Goal: Task Accomplishment & Management: Manage account settings

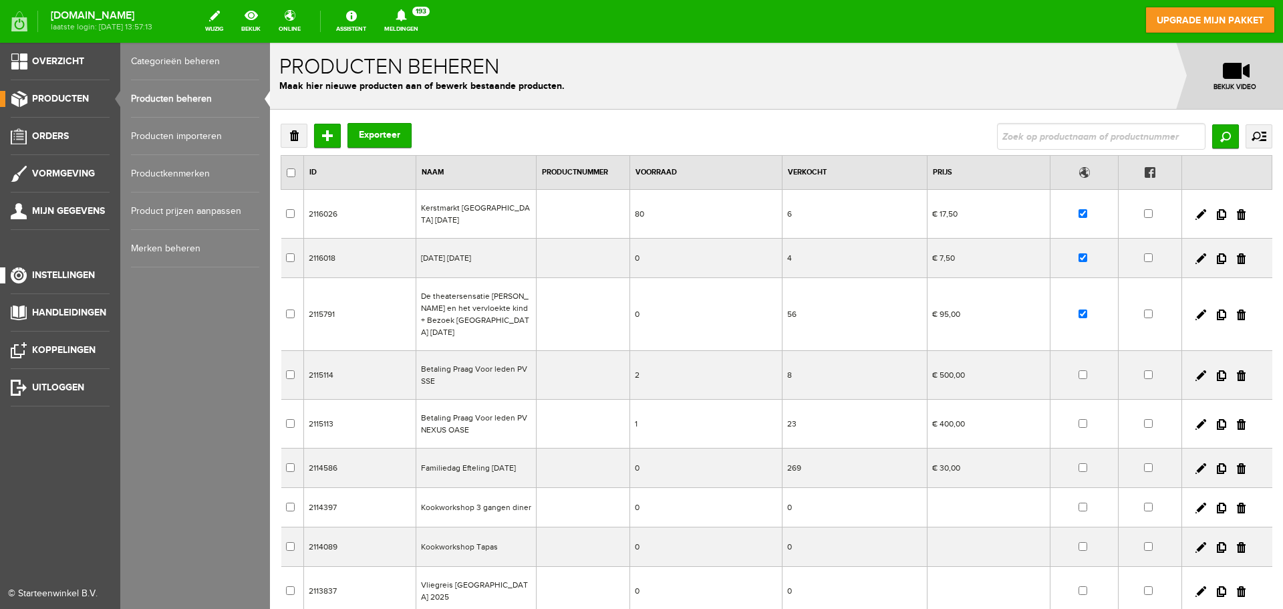
click at [61, 282] on link "Instellingen" at bounding box center [55, 275] width 110 height 16
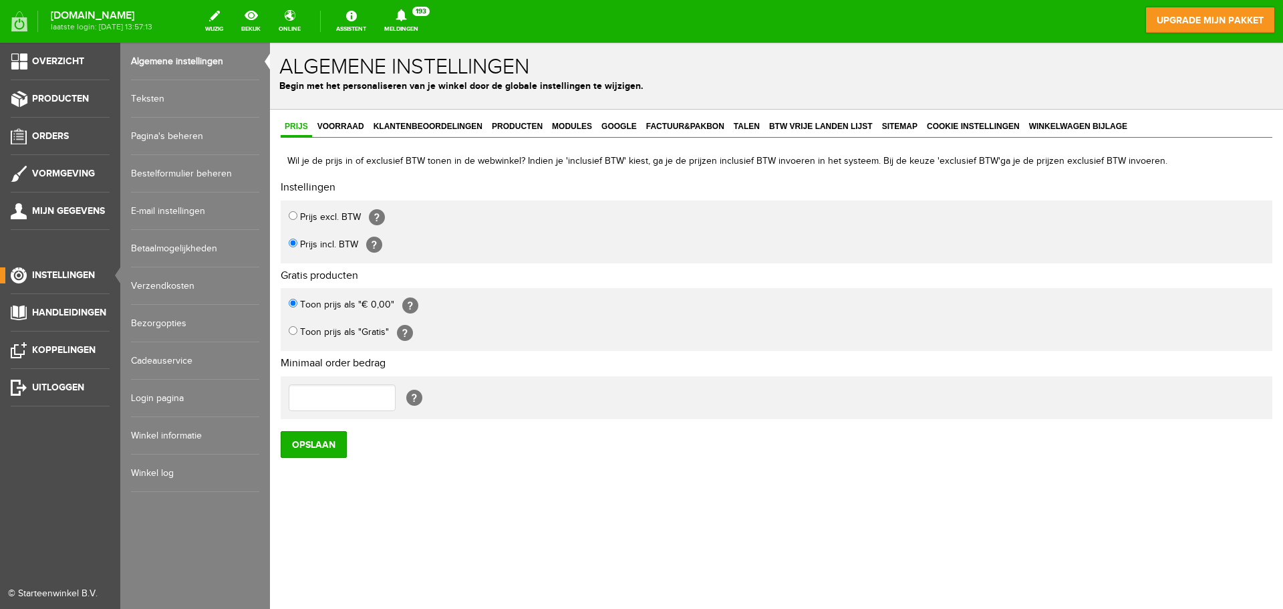
click at [178, 170] on link "Bestelformulier beheren" at bounding box center [195, 173] width 128 height 37
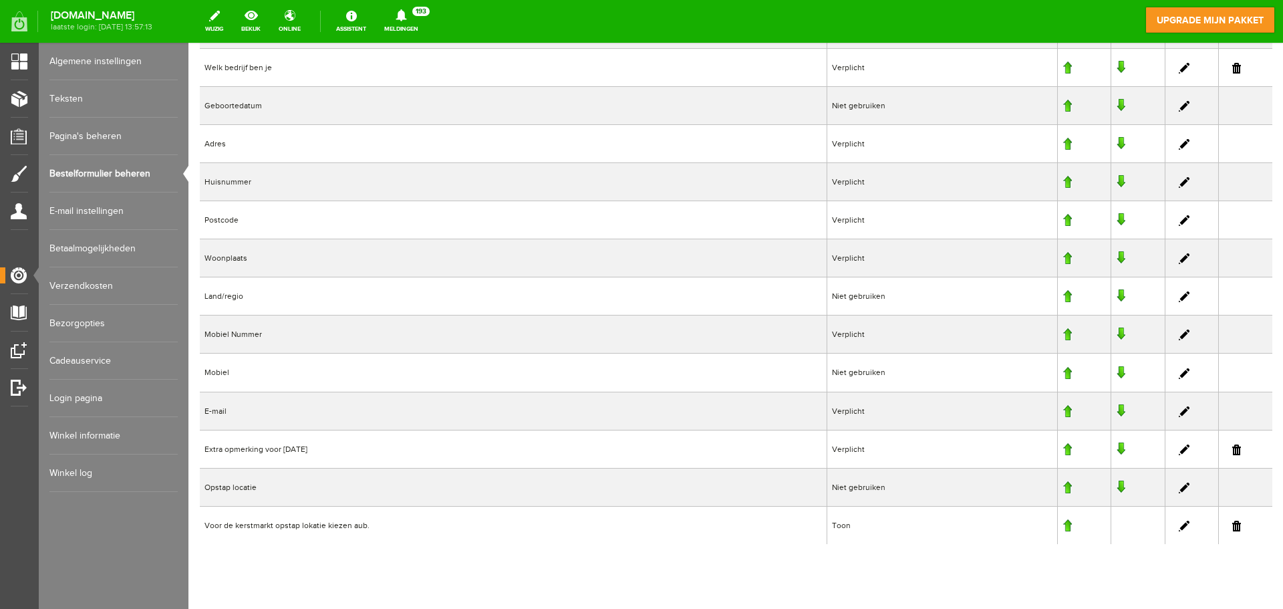
scroll to position [503, 0]
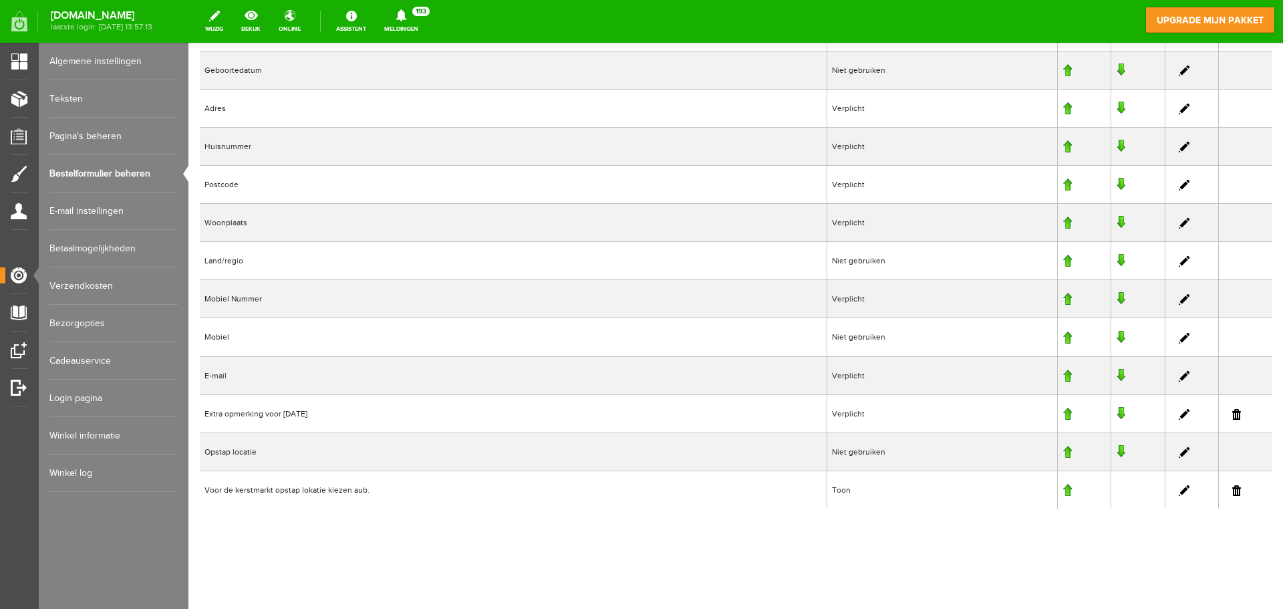
click at [1179, 412] on link at bounding box center [1184, 414] width 11 height 11
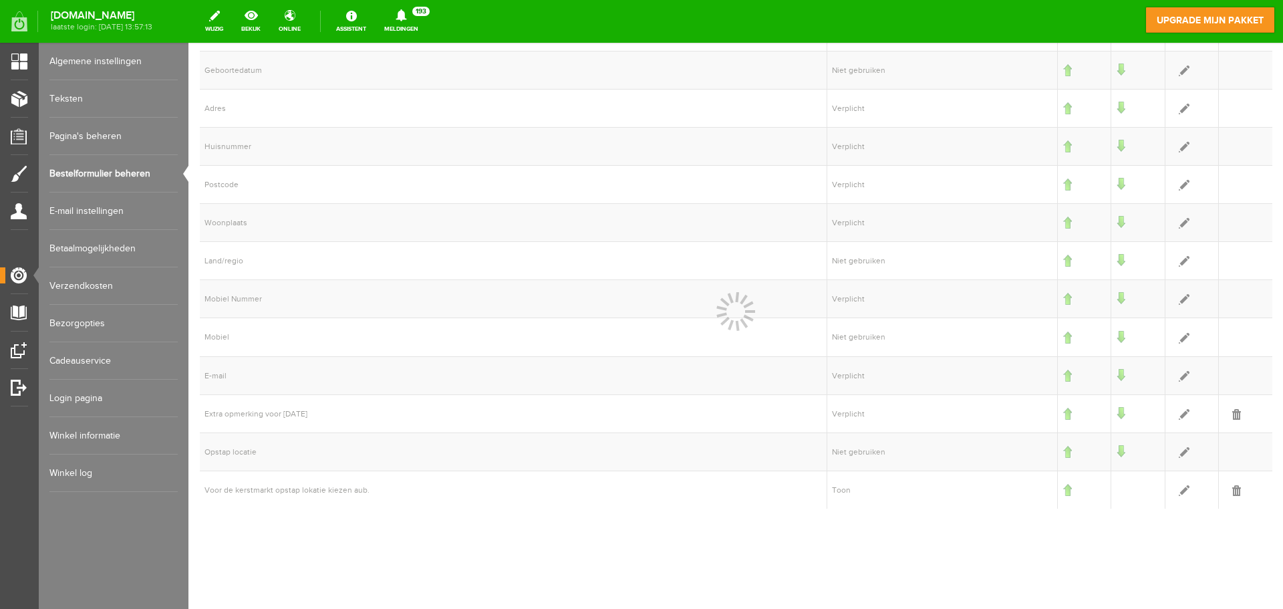
select select "2"
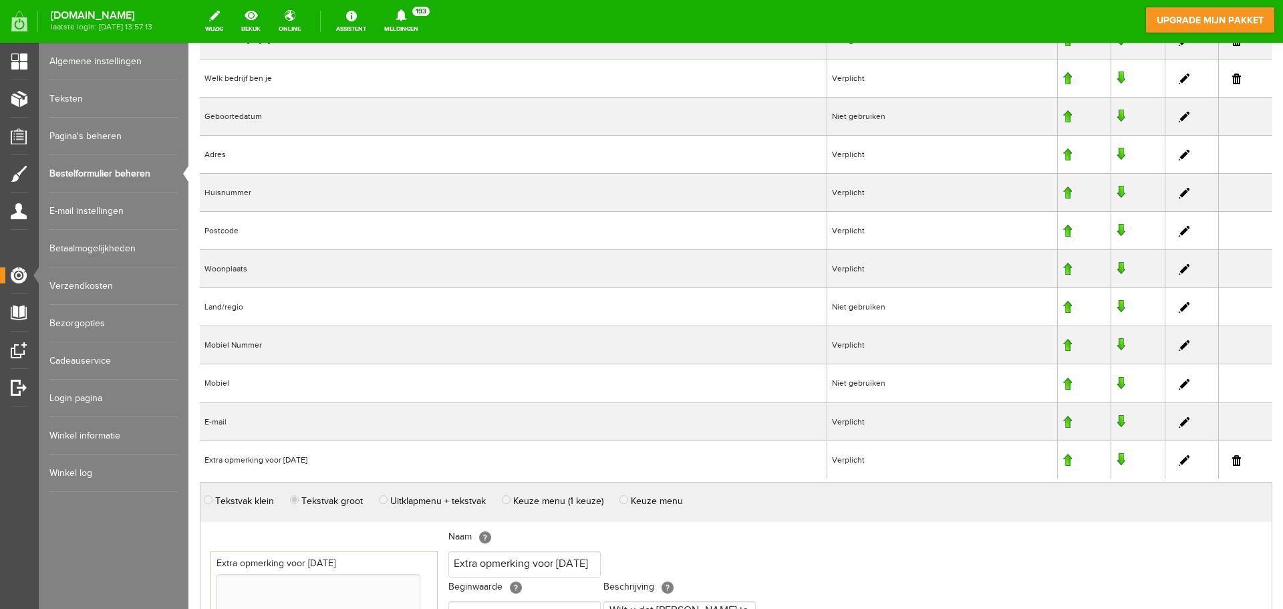
scroll to position [436, 0]
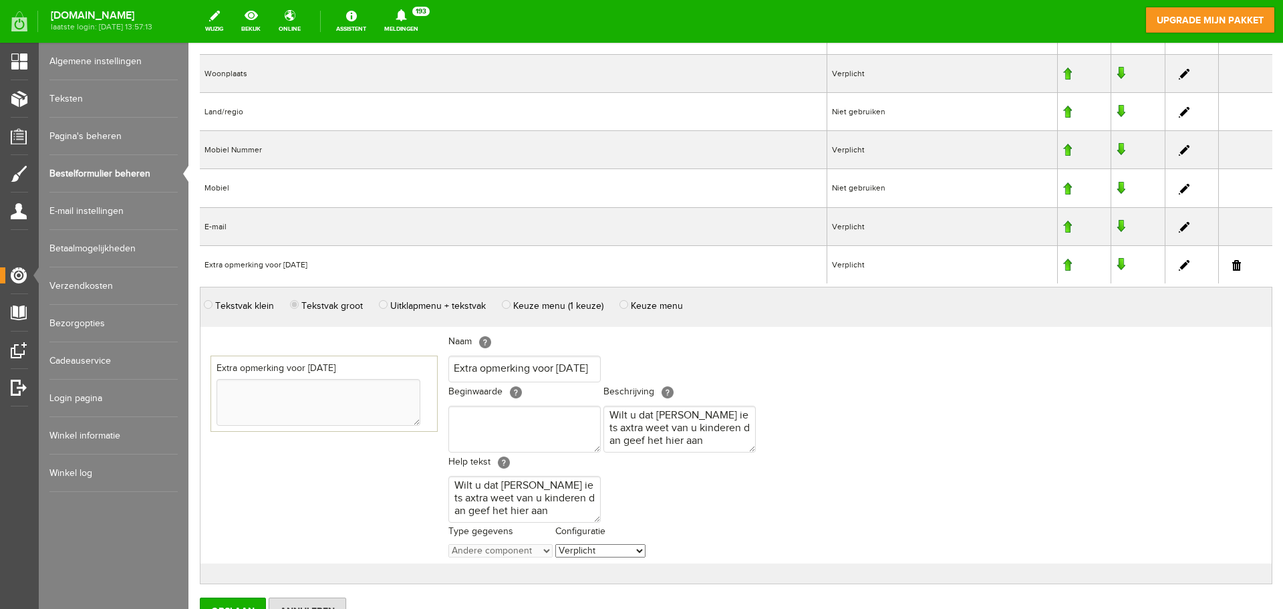
scroll to position [704, 0]
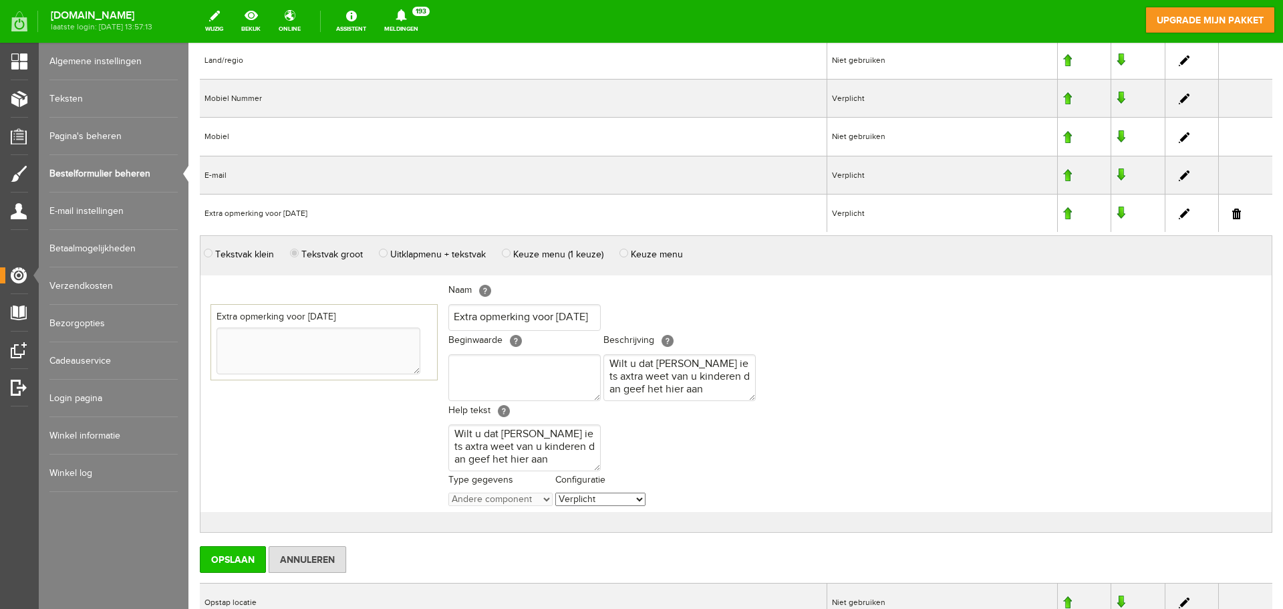
click at [238, 559] on input "Opslaan" at bounding box center [233, 559] width 66 height 27
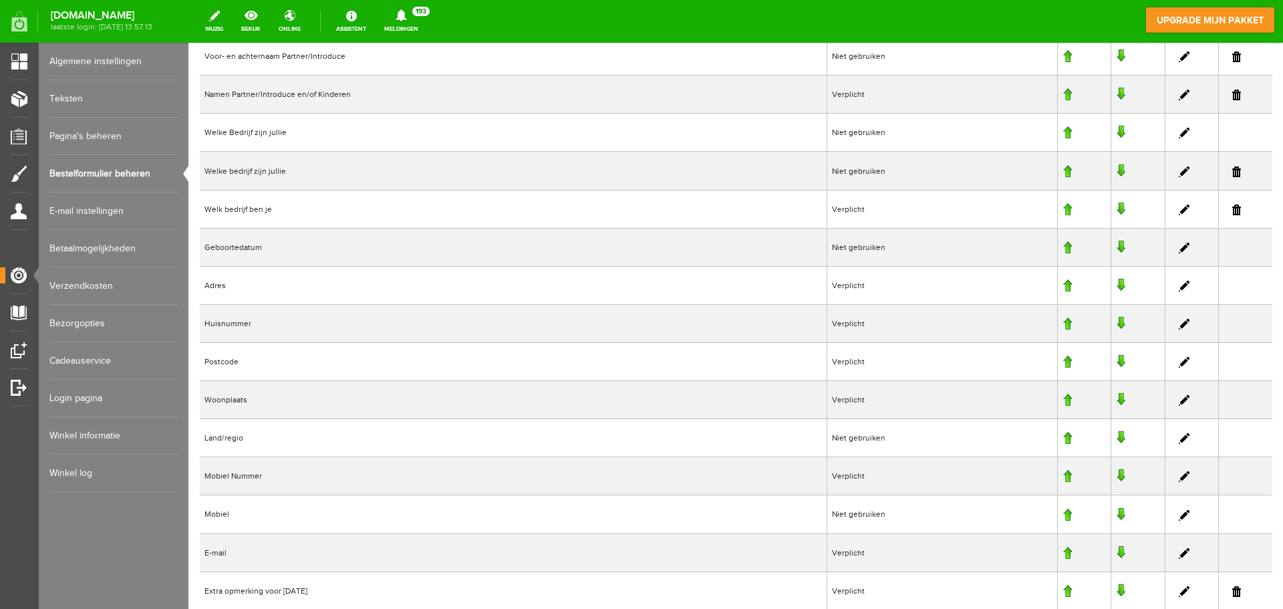
scroll to position [303, 0]
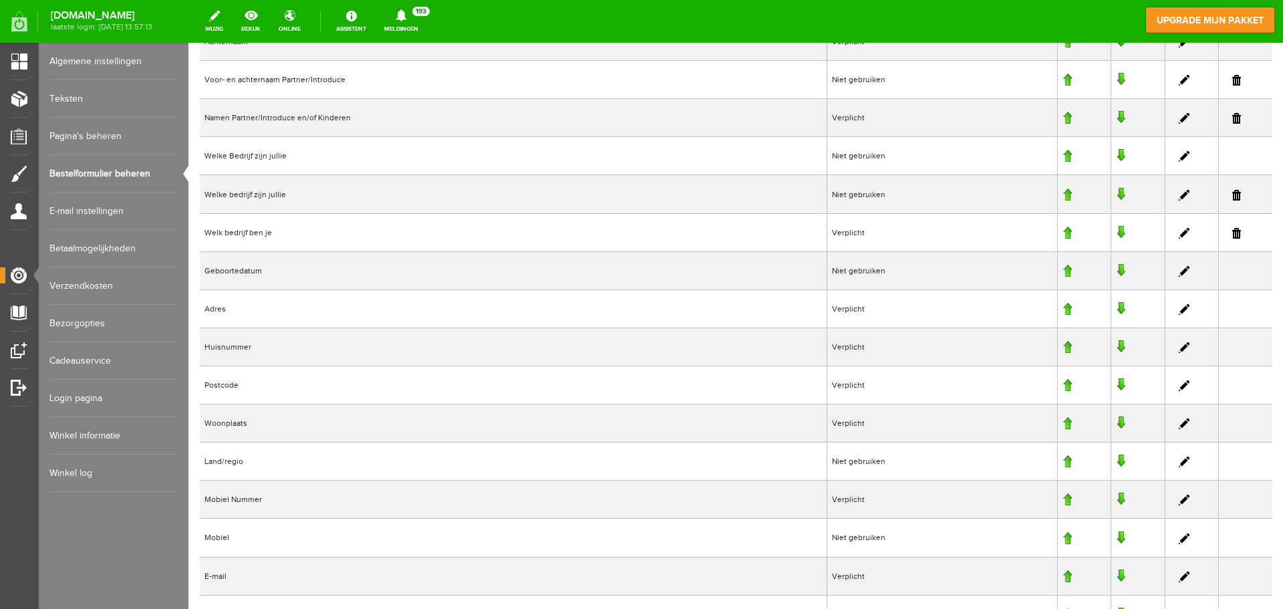
click at [1179, 120] on link at bounding box center [1184, 118] width 11 height 11
select select "2"
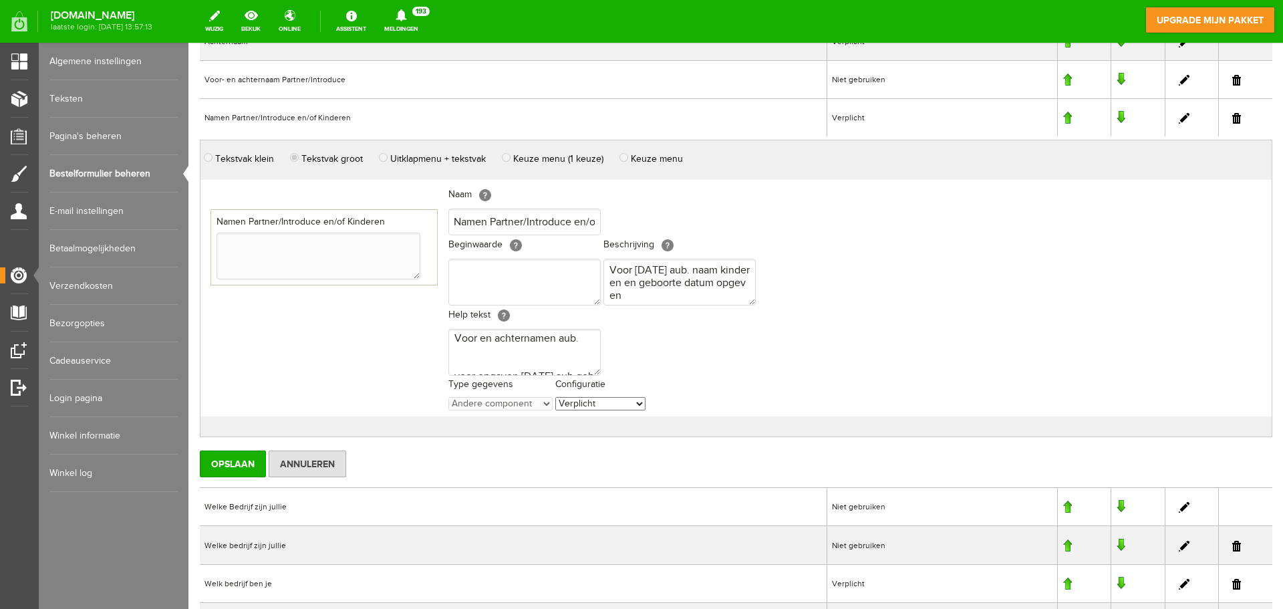
click at [390, 221] on div "Namen Partner/Introduce en/of Kinderen" at bounding box center [324, 247] width 227 height 76
click at [563, 221] on input "Namen Partner/Introduce en/of Kinderen" at bounding box center [525, 222] width 152 height 27
drag, startPoint x: 588, startPoint y: 222, endPoint x: 626, endPoint y: 220, distance: 37.5
click at [626, 220] on div "Naam [?] Namen Partner/Introduce en/of Kinderen Localize Beginwaarde [?] Locali…" at bounding box center [602, 298] width 318 height 237
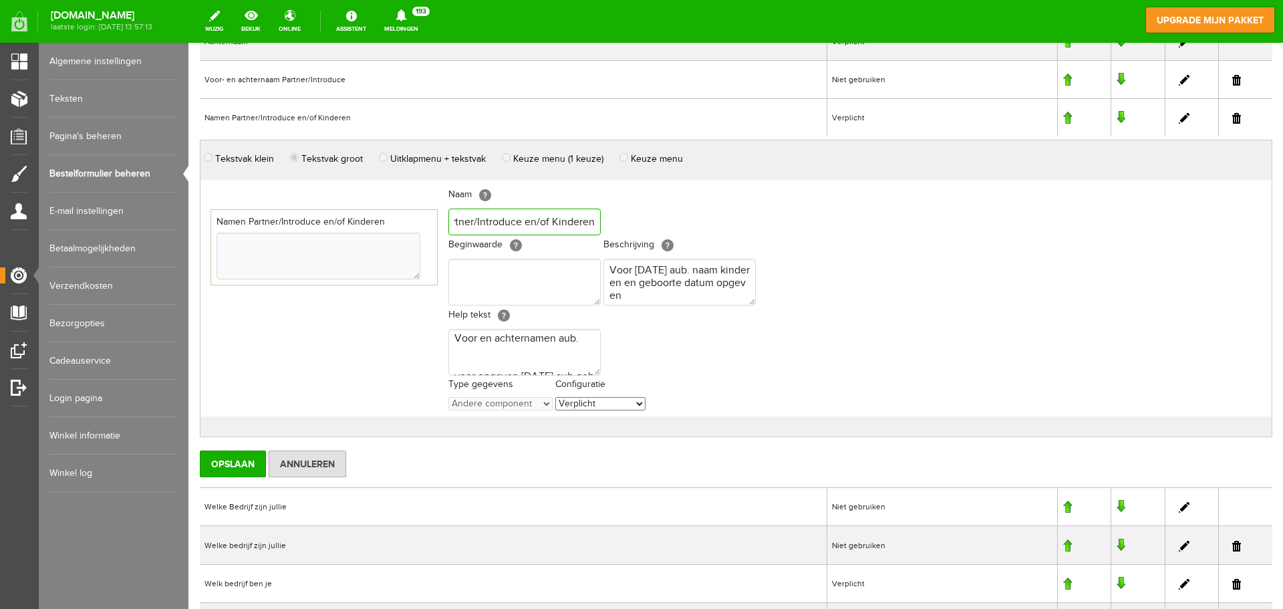
click at [596, 221] on input "Namen Partner/Introduce en/of Kinderen" at bounding box center [525, 222] width 152 height 27
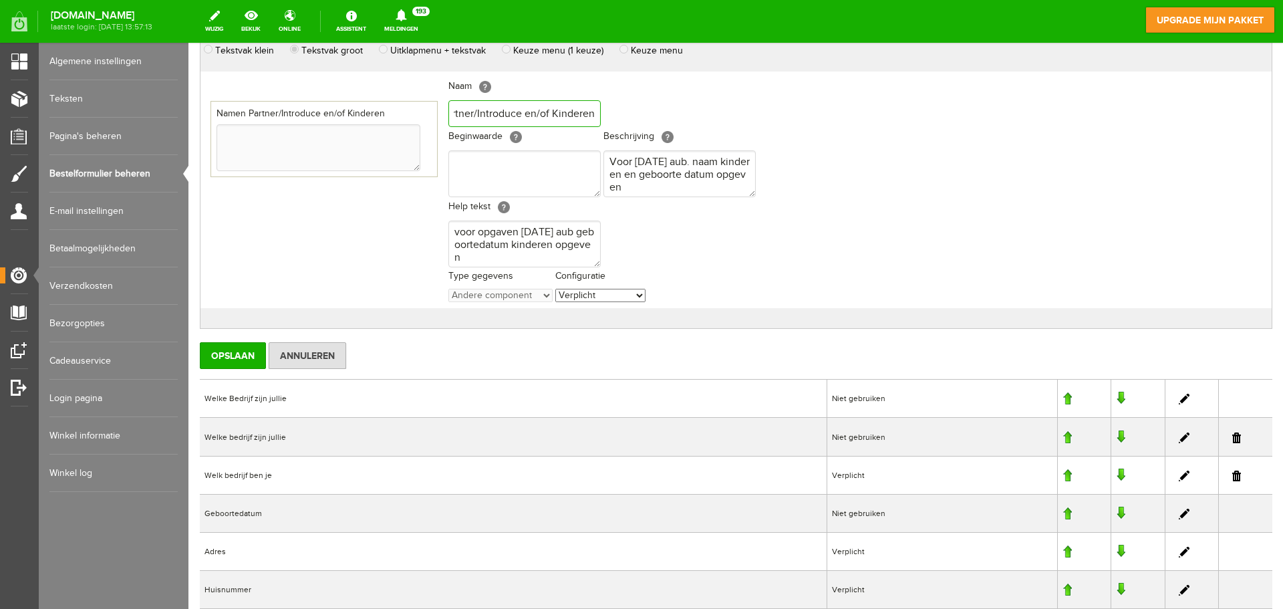
scroll to position [436, 0]
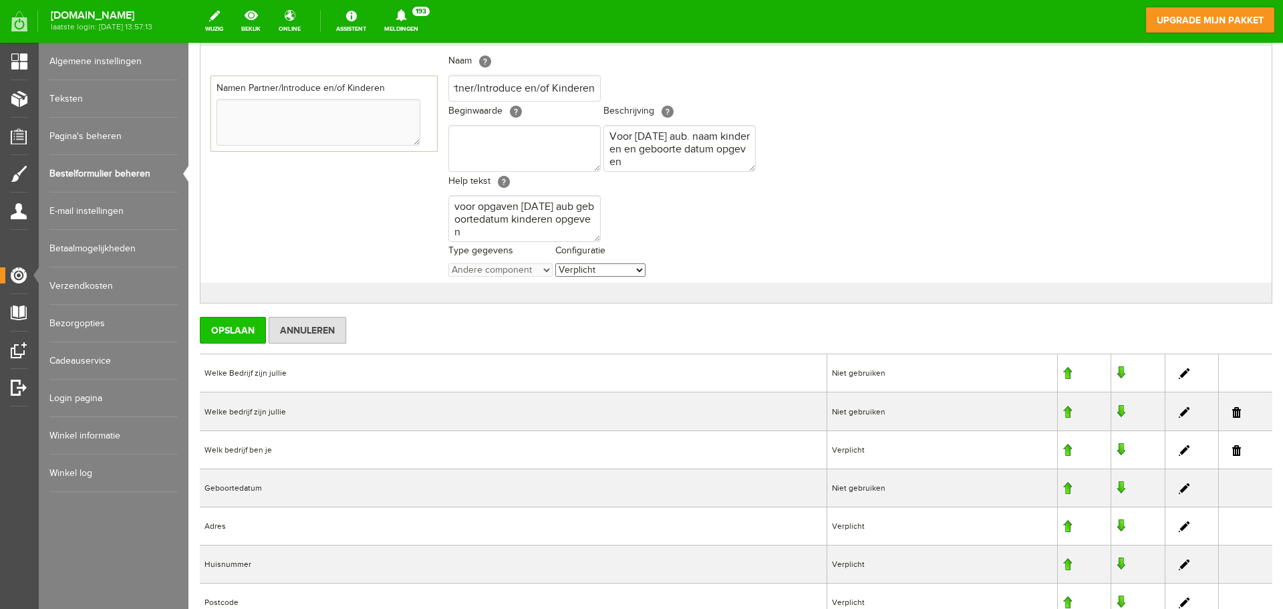
click at [233, 331] on input "Opslaan" at bounding box center [233, 330] width 66 height 27
